Goal: Transaction & Acquisition: Purchase product/service

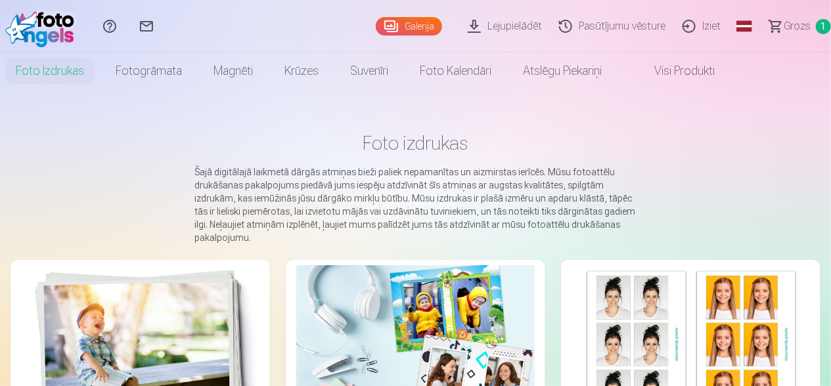
scroll to position [14, 0]
click at [815, 21] on link "Grozs 1" at bounding box center [795, 26] width 74 height 53
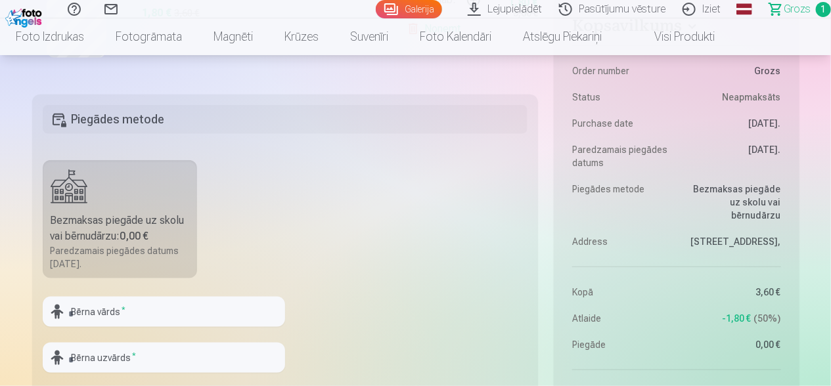
scroll to position [394, 0]
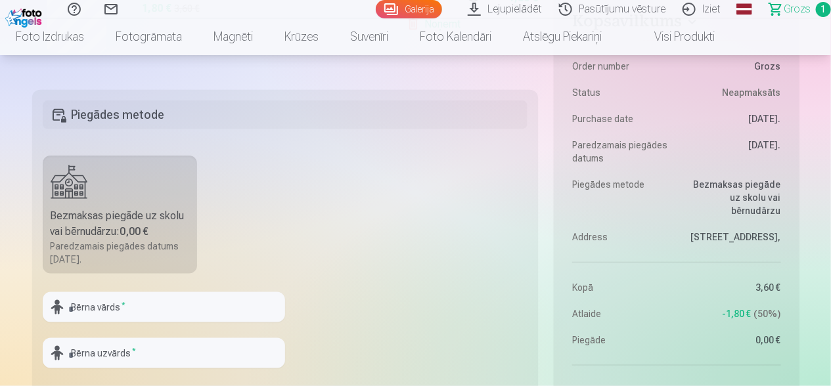
click at [116, 225] on div "Bezmaksas piegāde uz skolu vai bērnudārzu : 0,00 €" at bounding box center [120, 224] width 139 height 32
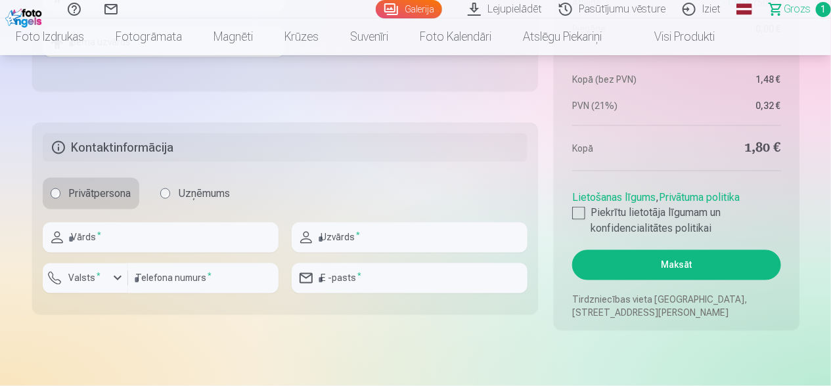
scroll to position [723, 0]
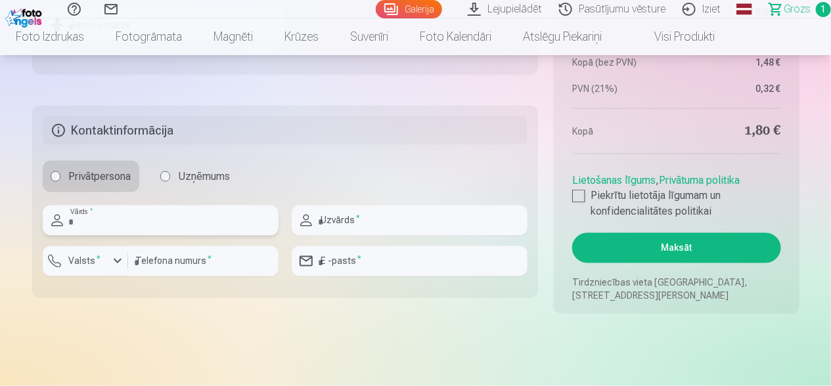
click at [124, 223] on input "text" at bounding box center [161, 221] width 236 height 30
type input "******"
click at [369, 226] on input "text" at bounding box center [410, 221] width 236 height 30
type input "*******"
click at [239, 258] on input "number" at bounding box center [203, 261] width 150 height 30
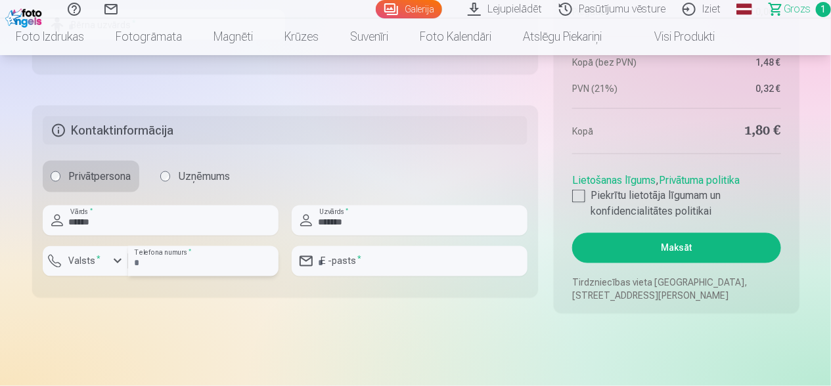
type input "********"
click at [365, 260] on input "email" at bounding box center [410, 261] width 236 height 30
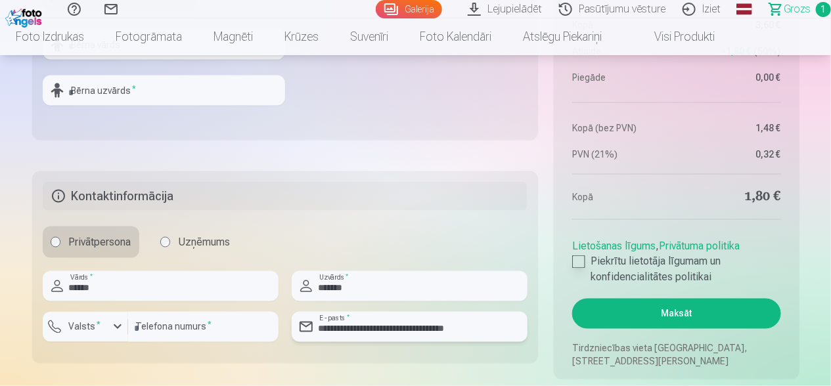
type input "**********"
click at [587, 264] on label "Piekrītu lietotāja līgumam un konfidencialitātes politikai" at bounding box center [676, 270] width 208 height 32
click at [679, 314] on button "Maksāt" at bounding box center [676, 314] width 208 height 30
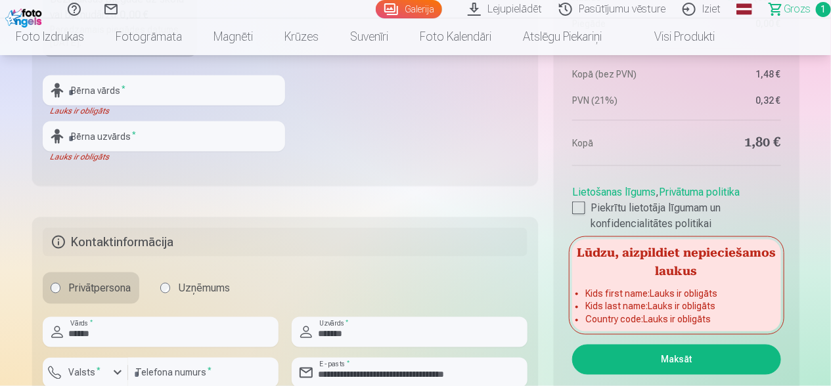
scroll to position [591, 0]
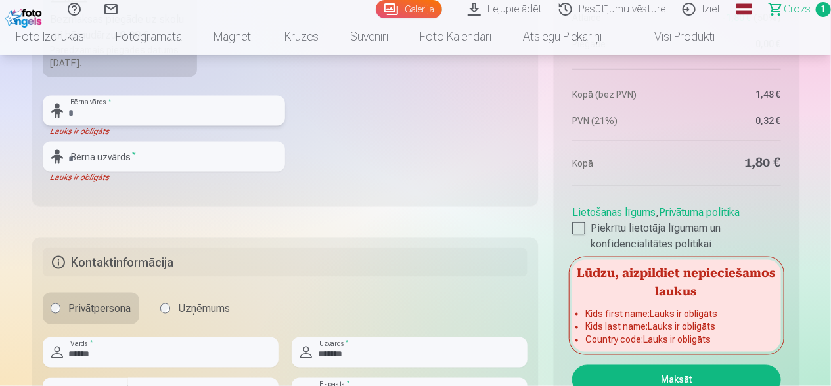
click at [136, 120] on input "text" at bounding box center [164, 111] width 242 height 30
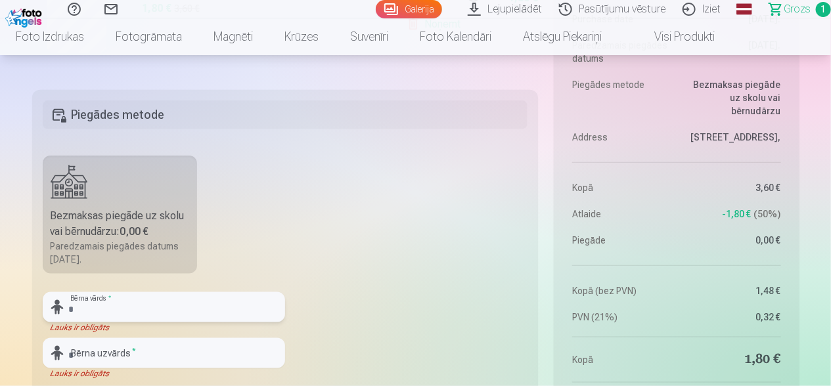
scroll to position [460, 0]
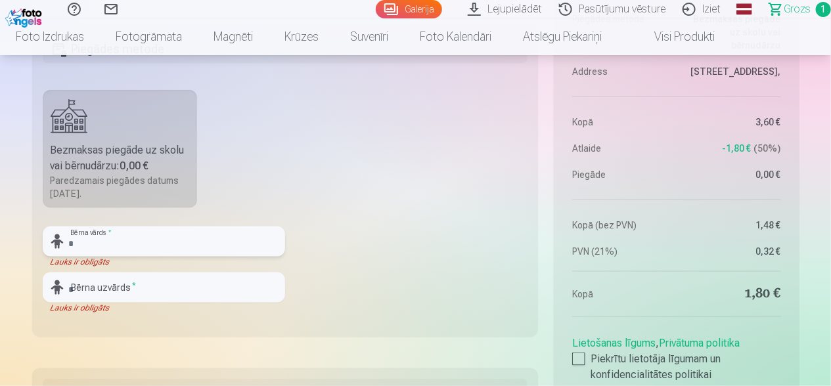
click at [161, 245] on input "text" at bounding box center [164, 242] width 242 height 30
click at [155, 284] on input "text" at bounding box center [164, 288] width 242 height 30
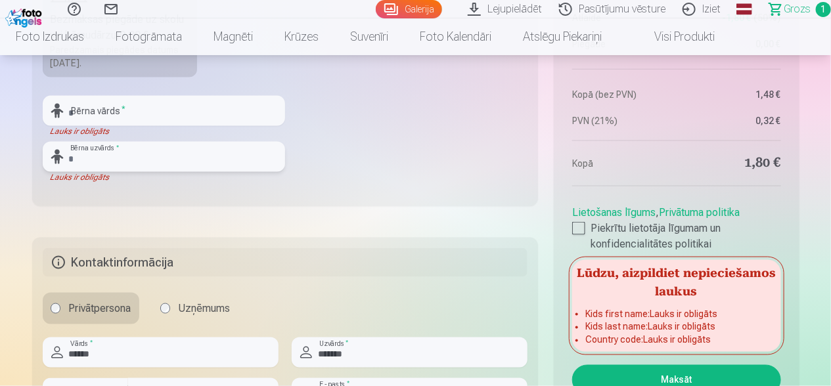
scroll to position [591, 0]
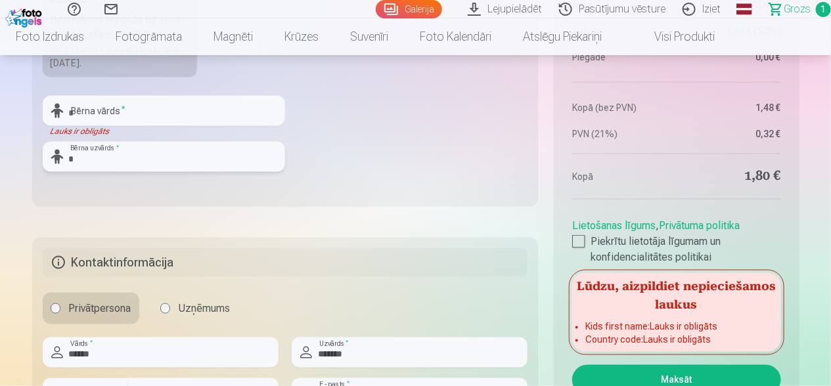
type input "*"
click at [145, 101] on input "text" at bounding box center [164, 111] width 242 height 30
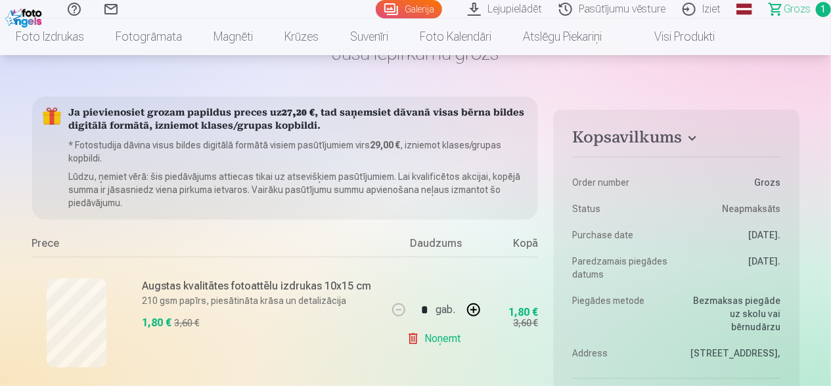
scroll to position [0, 0]
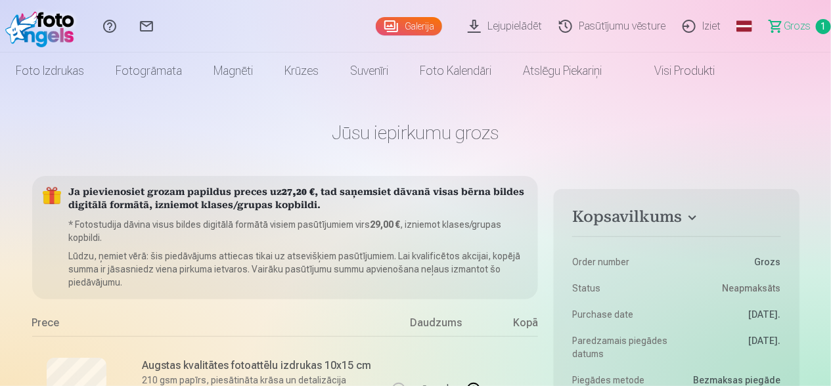
type input "*"
click at [419, 22] on link "Galerija" at bounding box center [409, 26] width 66 height 18
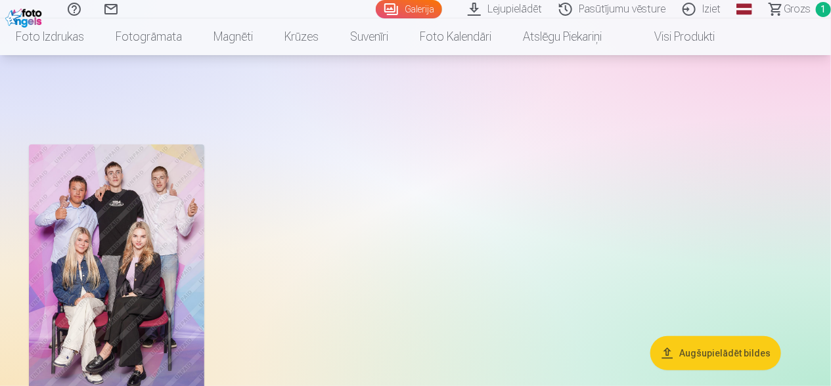
scroll to position [131, 0]
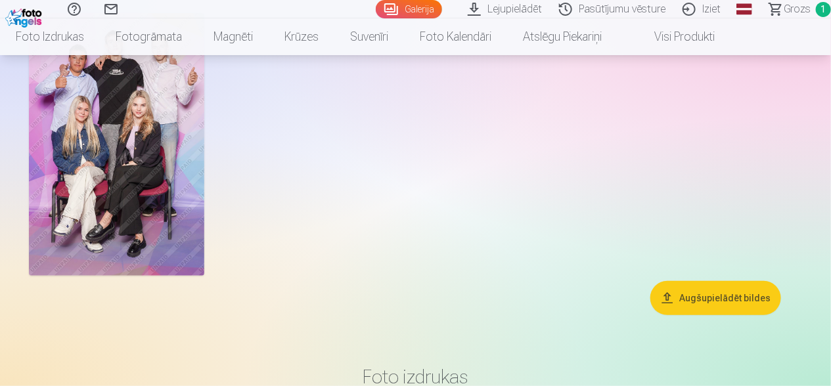
click at [185, 193] on img at bounding box center [116, 144] width 175 height 263
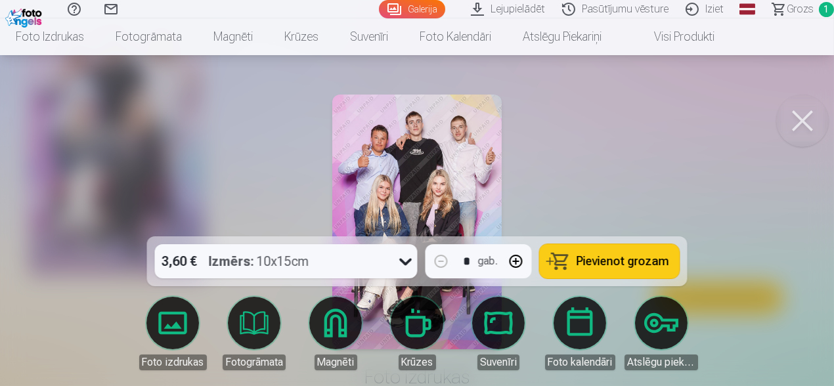
click at [497, 255] on body "Palīdzības centrs Sazinies ar mums Galerija Lejupielādēt Pasūtījumu vēsture Izi…" at bounding box center [417, 62] width 834 height 386
click at [54, 248] on div at bounding box center [417, 193] width 834 height 386
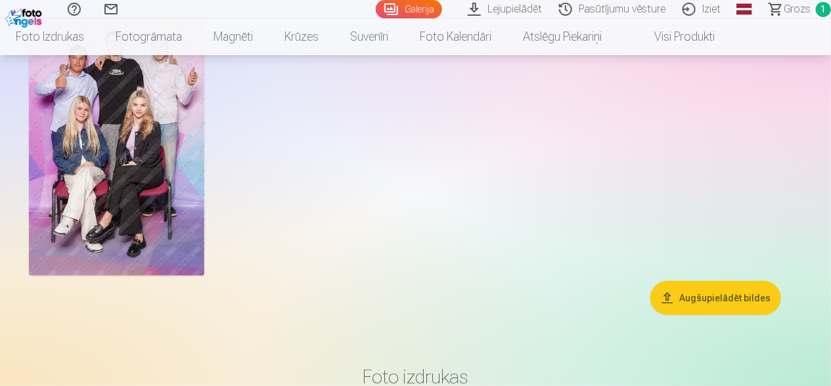
click at [163, 199] on img at bounding box center [116, 144] width 175 height 263
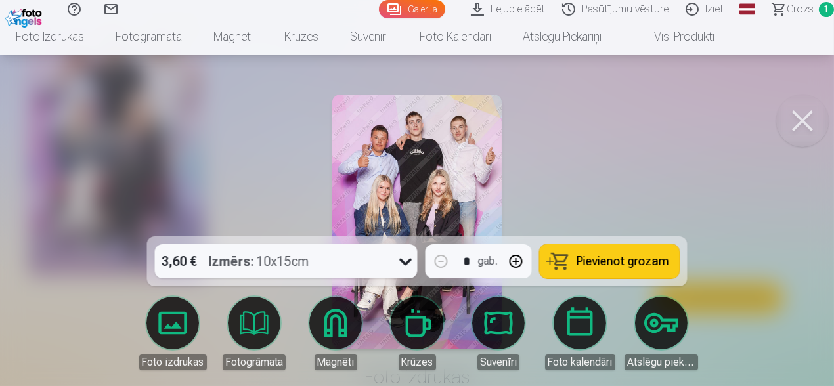
click at [644, 257] on span "Pievienot grozam" at bounding box center [623, 262] width 93 height 12
click at [815, 108] on button at bounding box center [803, 121] width 53 height 53
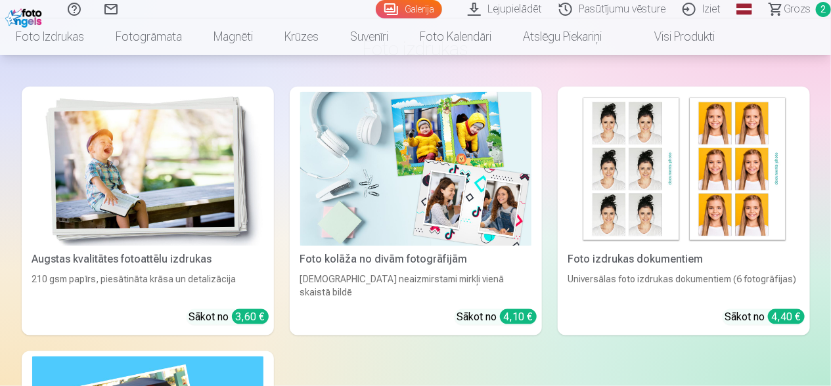
scroll to position [131, 0]
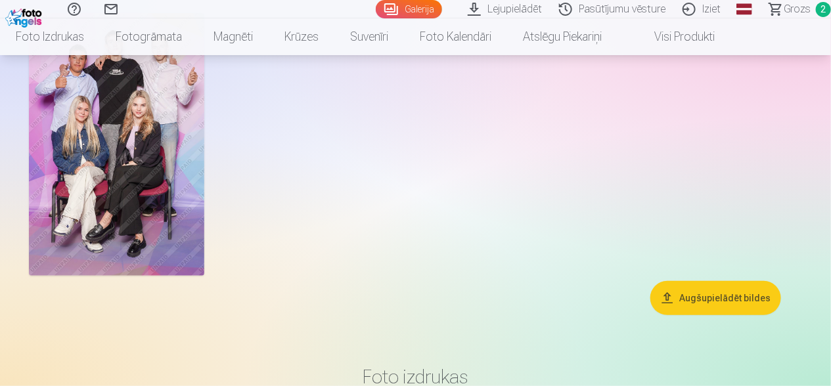
click at [519, 3] on link "Lejupielādēt" at bounding box center [506, 9] width 91 height 18
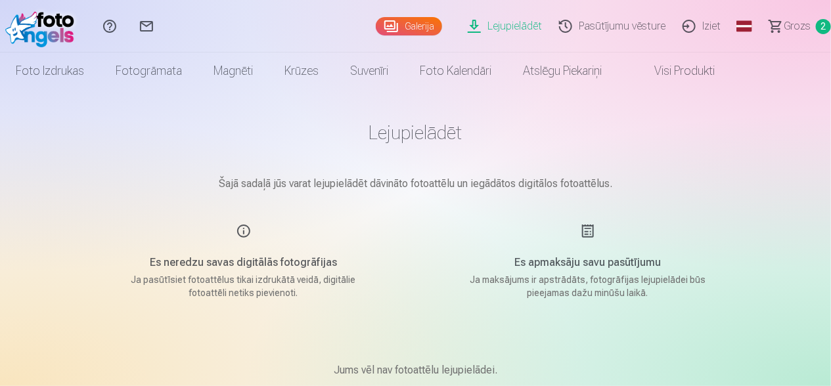
click at [792, 21] on span "Grozs" at bounding box center [797, 26] width 27 height 16
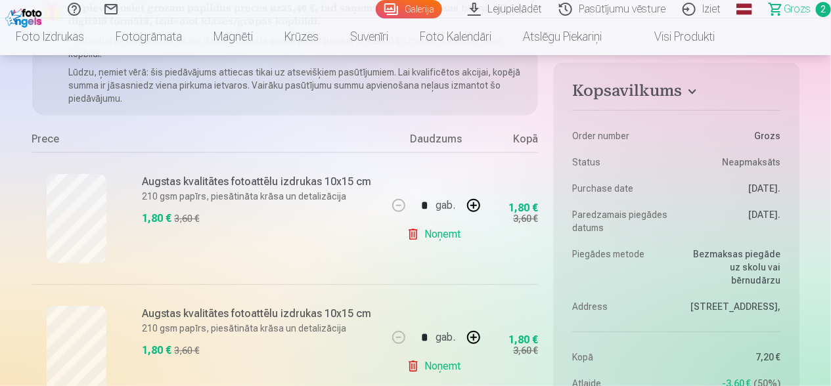
scroll to position [197, 0]
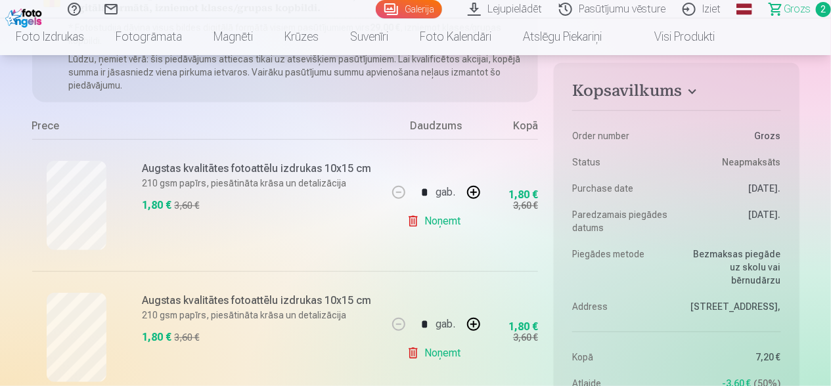
click at [447, 354] on link "Noņemt" at bounding box center [437, 353] width 60 height 26
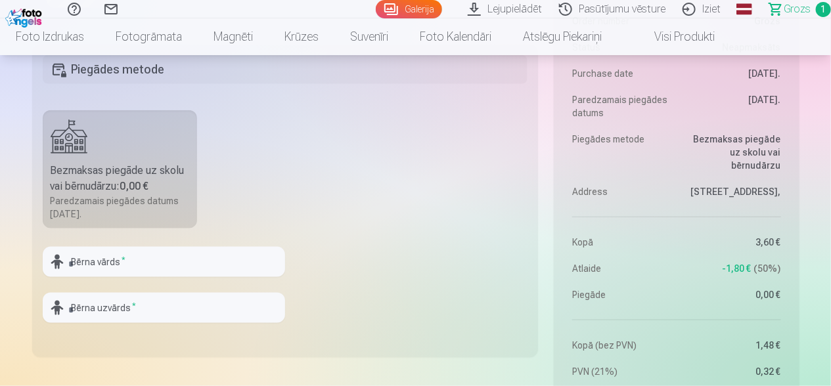
scroll to position [460, 0]
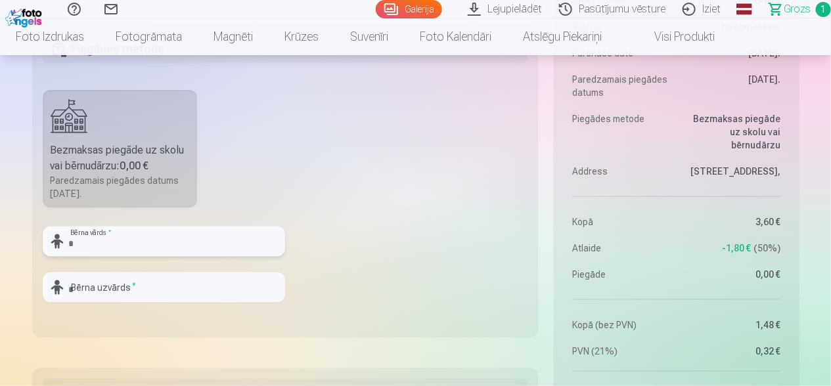
click at [185, 248] on input "text" at bounding box center [164, 242] width 242 height 30
type input "*"
click at [166, 273] on input "text" at bounding box center [164, 288] width 242 height 30
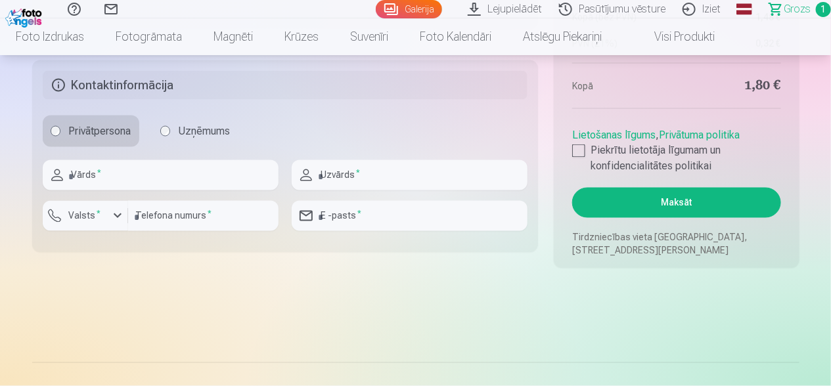
scroll to position [788, 0]
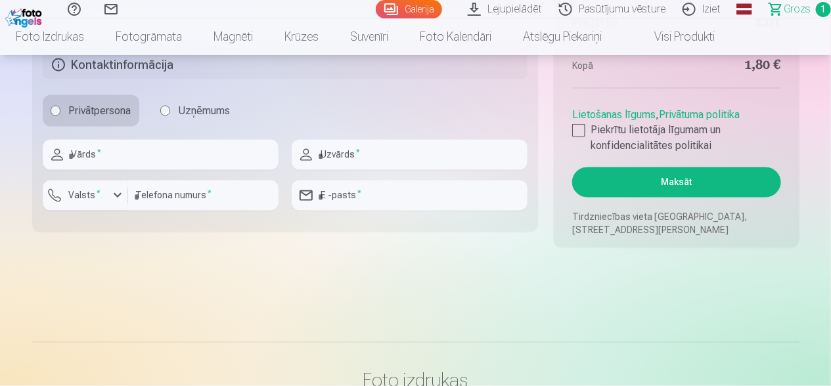
type input "*"
click at [194, 169] on input "text" at bounding box center [161, 155] width 236 height 30
type input "******"
click at [337, 162] on input "text" at bounding box center [410, 155] width 236 height 30
type input "*******"
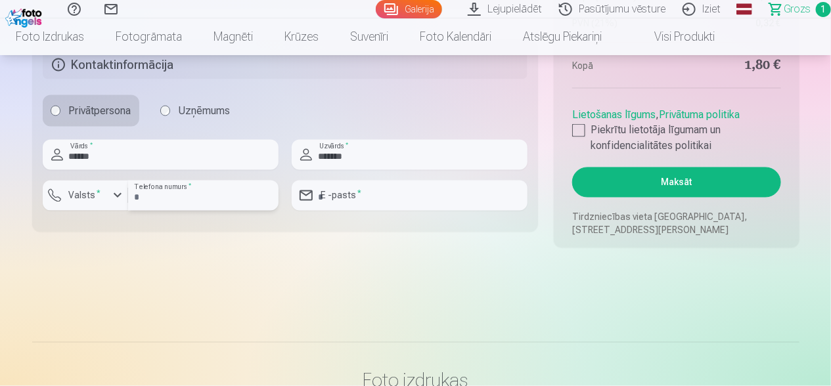
click at [240, 184] on input "number" at bounding box center [203, 196] width 150 height 30
type input "********"
click at [372, 203] on input "email" at bounding box center [410, 196] width 236 height 30
type input "**********"
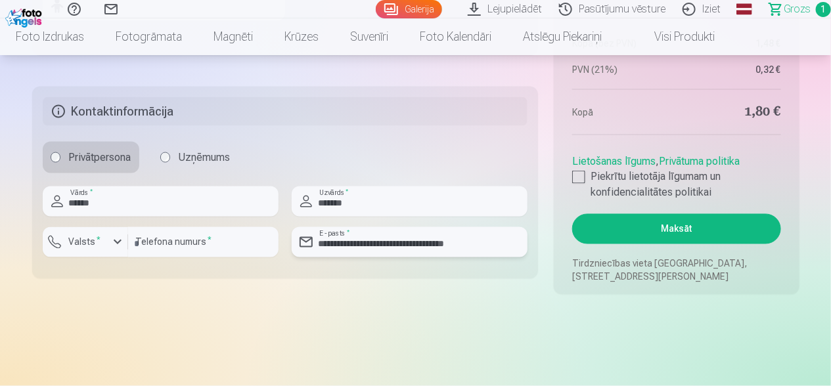
scroll to position [723, 0]
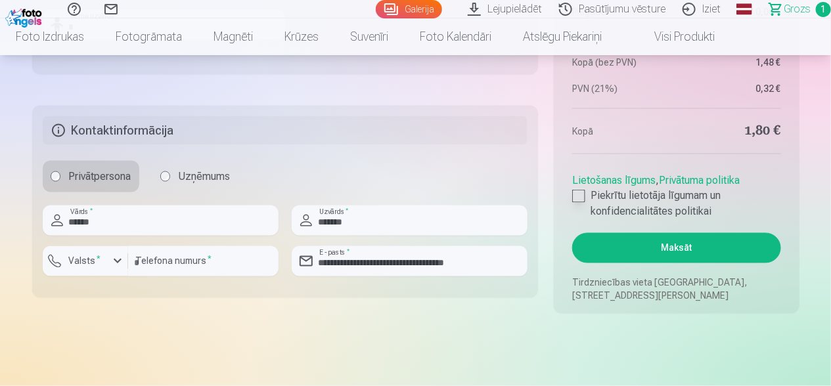
click at [574, 193] on div at bounding box center [578, 196] width 13 height 13
click at [647, 244] on button "Maksāt" at bounding box center [676, 248] width 208 height 30
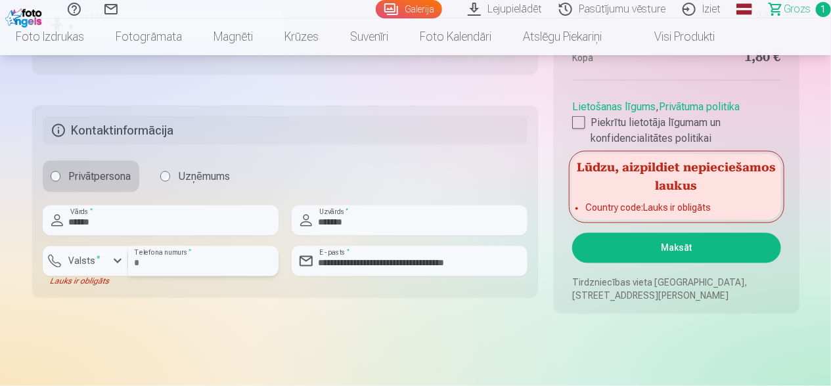
click at [233, 263] on input "********" at bounding box center [203, 261] width 150 height 30
click at [102, 270] on button "Valsts *" at bounding box center [85, 261] width 85 height 30
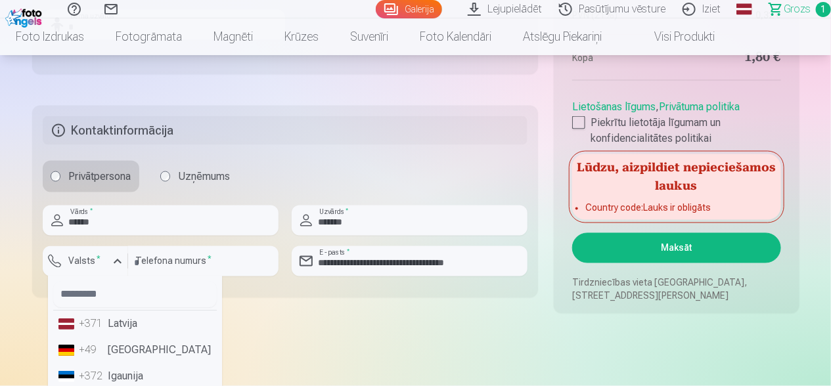
click at [107, 332] on li "+371 Latvija" at bounding box center [135, 324] width 164 height 26
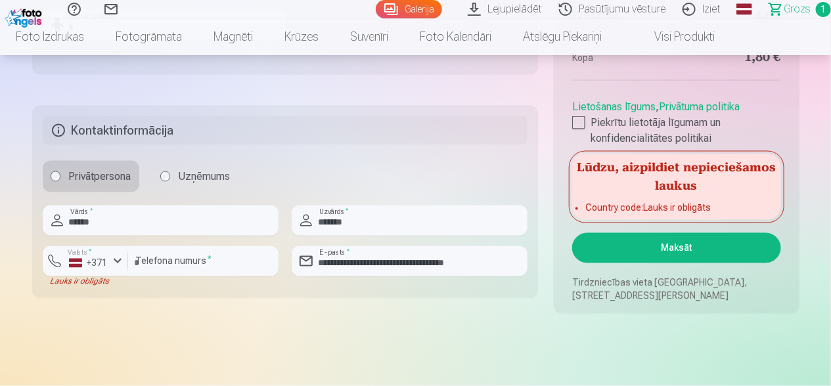
click at [614, 250] on button "Maksāt" at bounding box center [676, 248] width 208 height 30
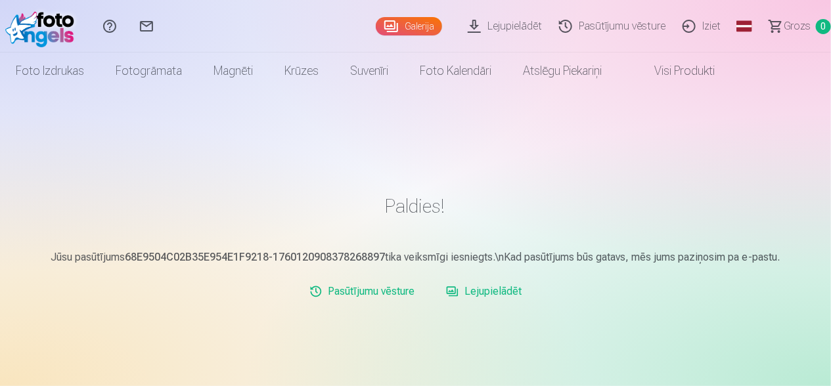
click at [478, 294] on link "Lejupielādēt" at bounding box center [484, 292] width 86 height 26
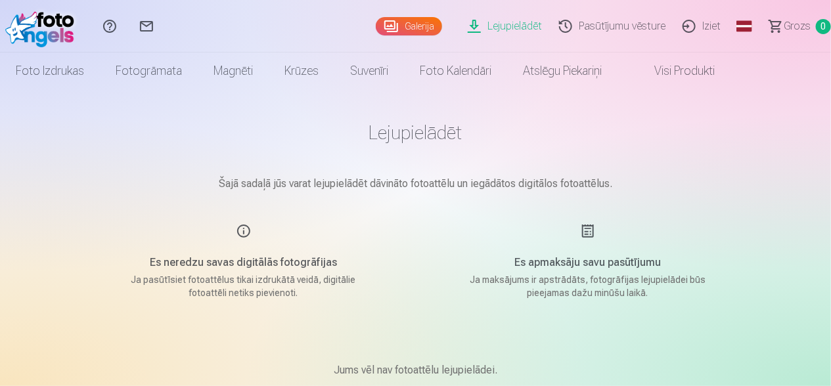
click at [407, 27] on link "Galerija" at bounding box center [409, 26] width 66 height 18
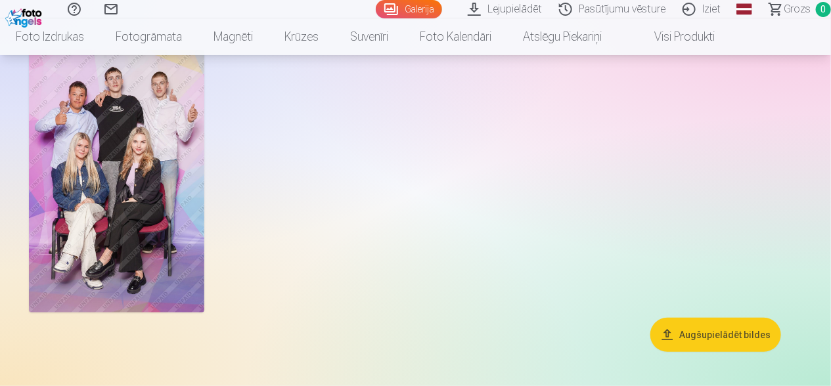
scroll to position [65, 0]
